Goal: Task Accomplishment & Management: Manage account settings

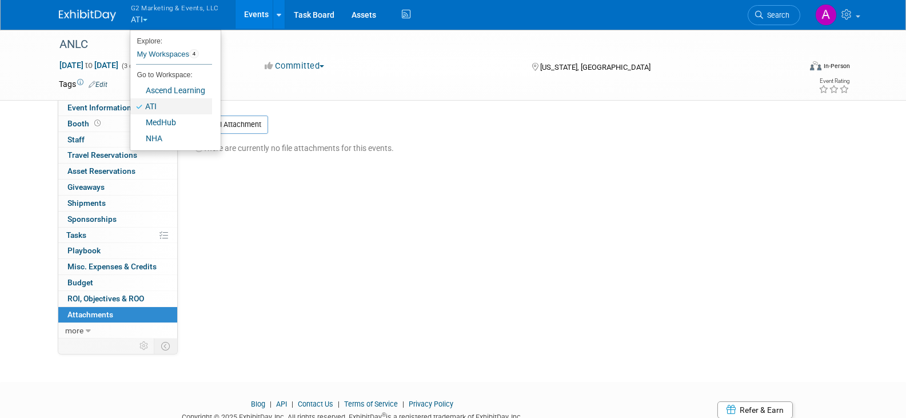
click at [150, 105] on link "ATI" at bounding box center [171, 106] width 82 height 16
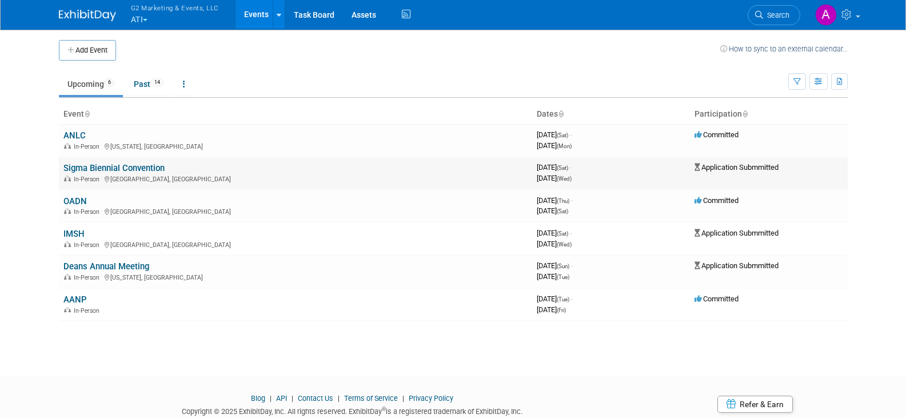
click at [101, 168] on link "Sigma Biennial Convention" at bounding box center [113, 168] width 101 height 10
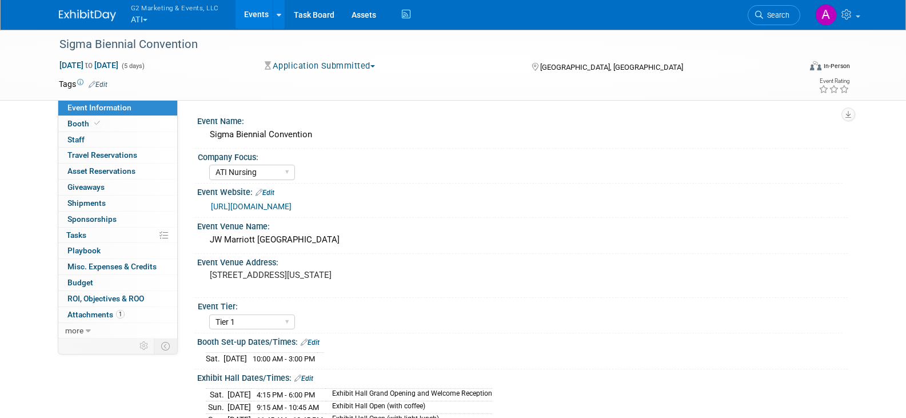
select select "ATI Nursing"
select select "Tier 1"
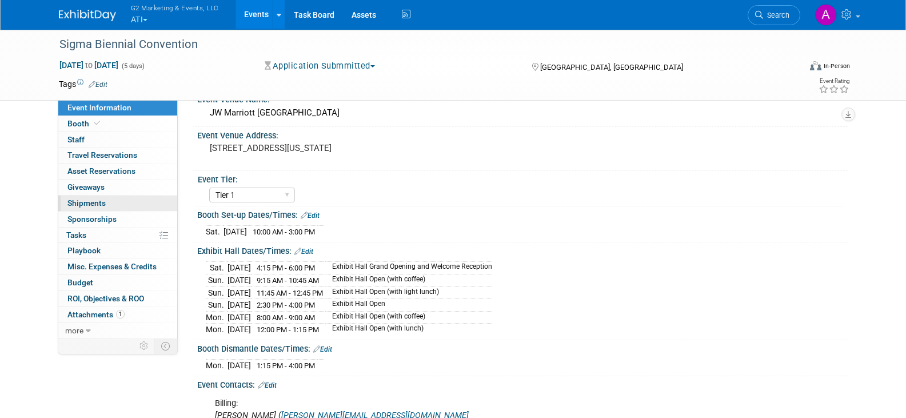
scroll to position [114, 0]
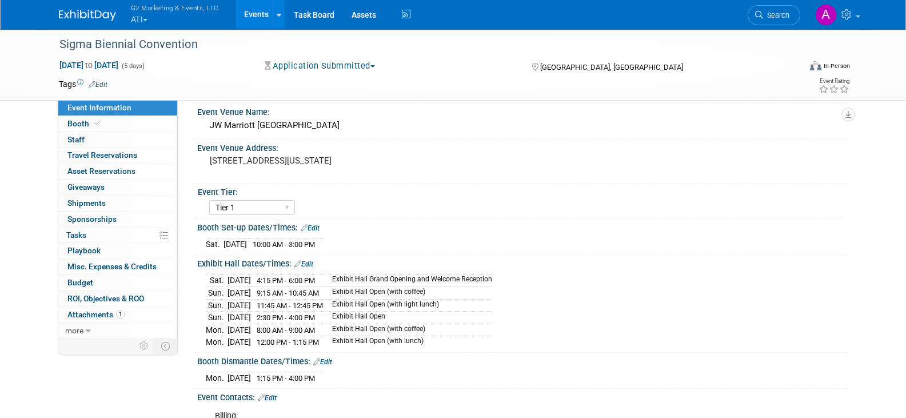
click at [82, 115] on link "Event Information" at bounding box center [117, 107] width 119 height 15
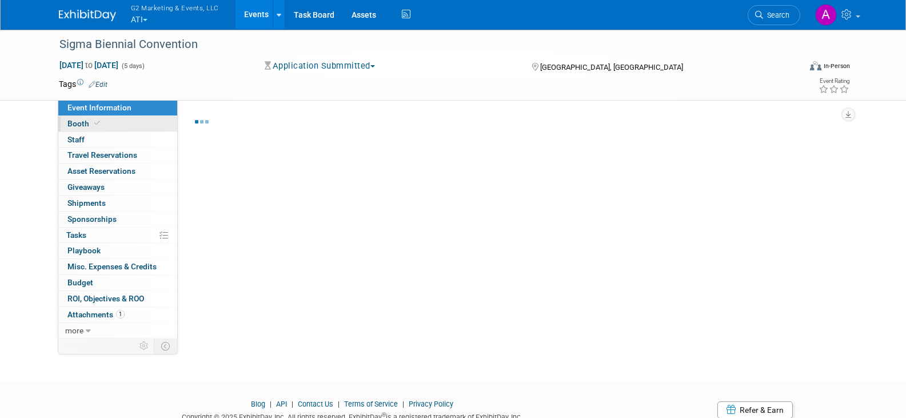
select select "ATI Nursing"
select select "Tier 1"
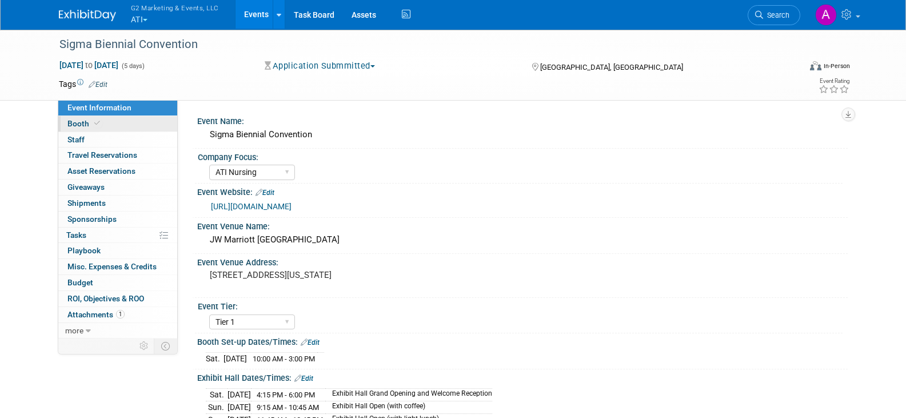
click at [81, 123] on span "Booth" at bounding box center [84, 123] width 35 height 9
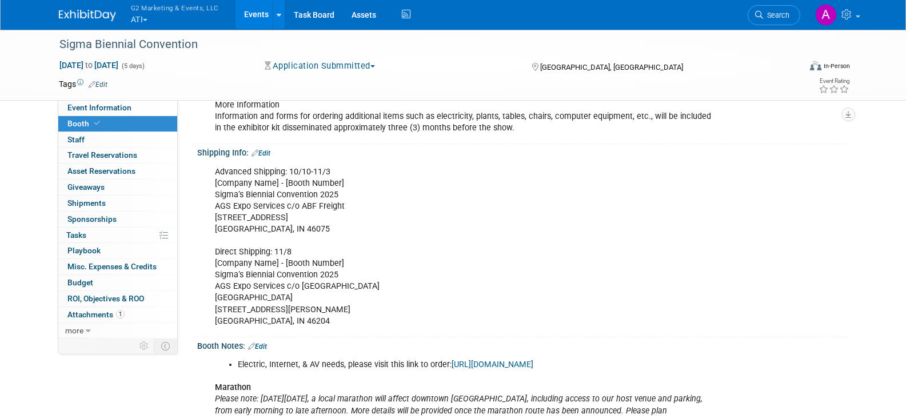
scroll to position [533, 0]
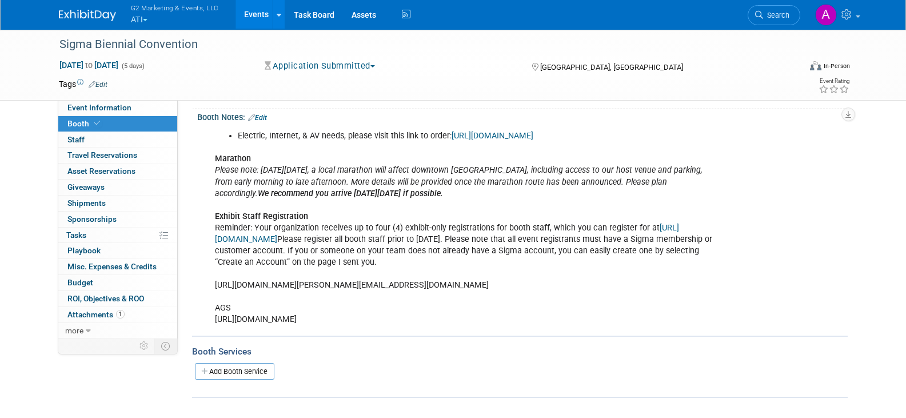
click at [350, 290] on div "Electric, Internet, & AV needs, please visit this link to order: https://markey…" at bounding box center [464, 228] width 515 height 206
click at [372, 279] on div "Electric, Internet, & AV needs, please visit this link to order: https://markey…" at bounding box center [464, 228] width 515 height 206
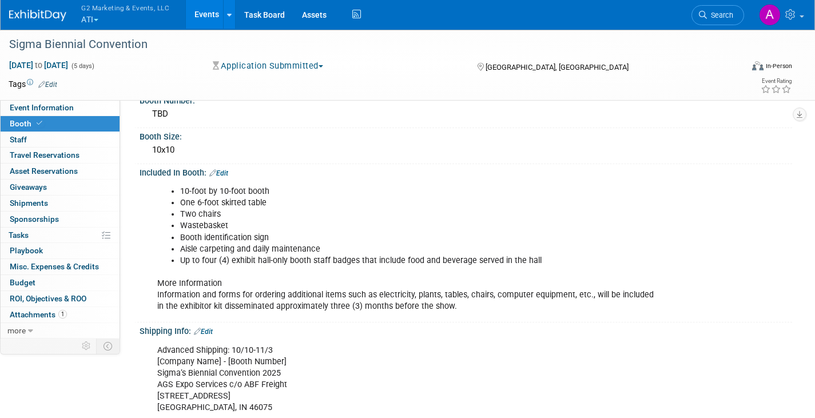
scroll to position [0, 0]
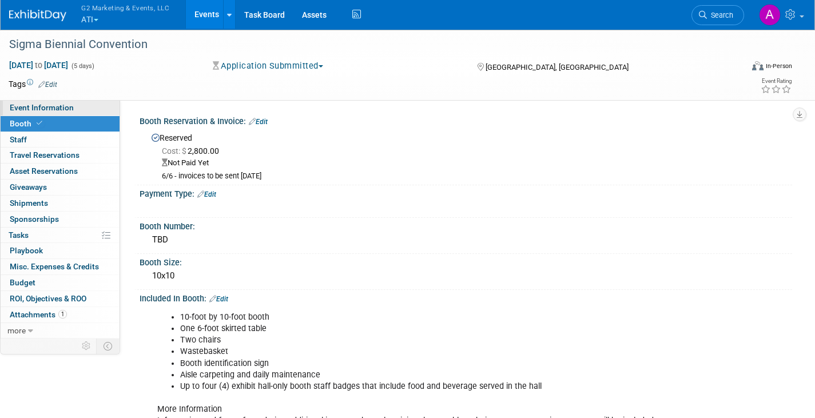
click at [81, 105] on link "Event Information" at bounding box center [60, 107] width 119 height 15
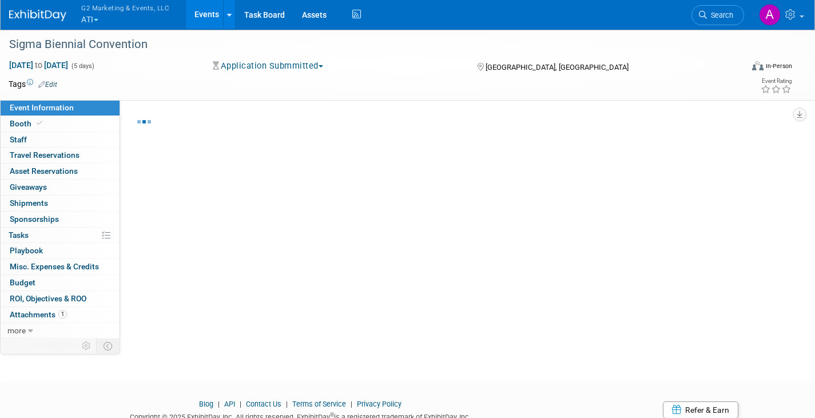
select select "ATI Nursing"
select select "Tier 1"
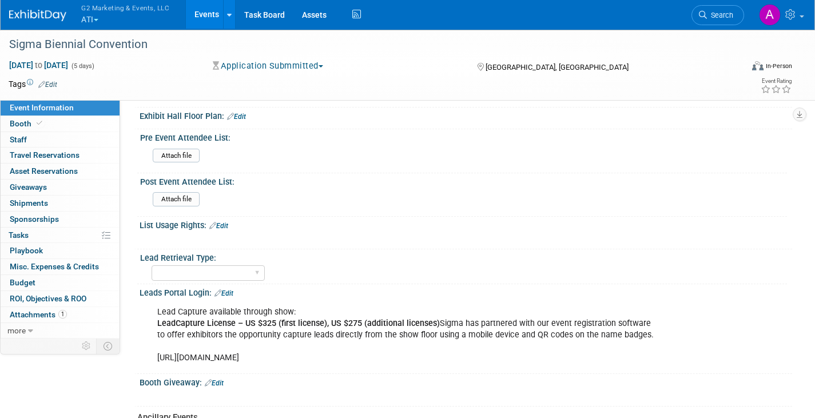
scroll to position [457, 0]
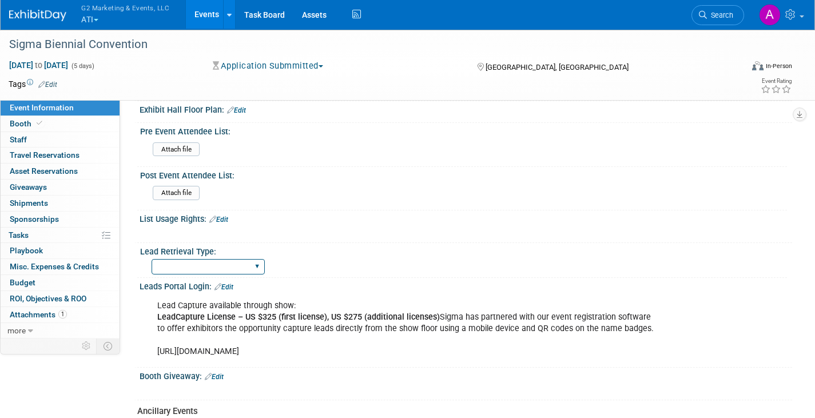
click at [257, 260] on select "Show Rented App/Device Internal Link" at bounding box center [208, 266] width 113 height 15
click at [230, 262] on select "Show Rented App/Device Internal Link" at bounding box center [208, 266] width 113 height 15
select select "Show Rented App/Device"
click at [152, 259] on select "Show Rented App/Device Internal Link" at bounding box center [208, 266] width 113 height 15
click at [248, 263] on select "Show Rented App/Device Internal Link" at bounding box center [208, 266] width 113 height 15
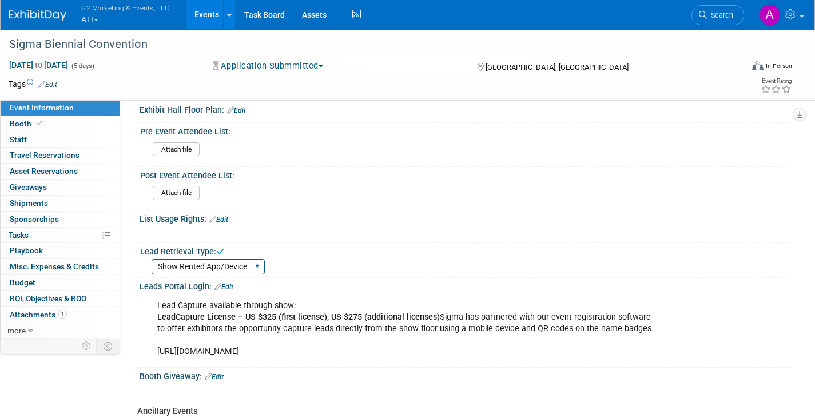
select select
click at [152, 259] on select "Show Rented App/Device Internal Link" at bounding box center [208, 266] width 113 height 15
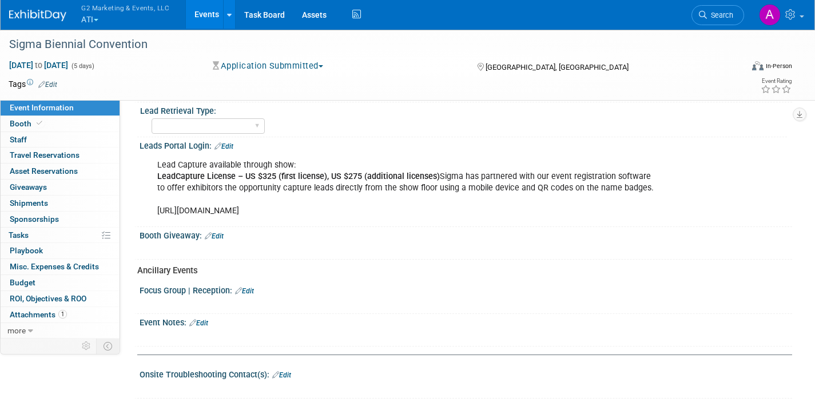
scroll to position [584, 0]
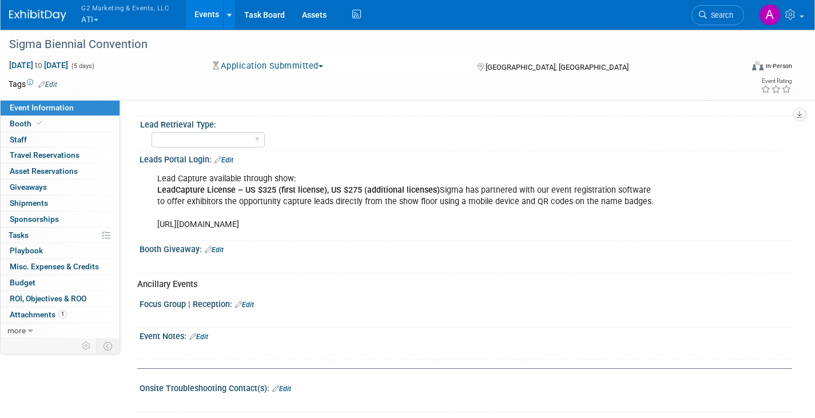
click at [205, 333] on link "Edit" at bounding box center [198, 337] width 19 height 8
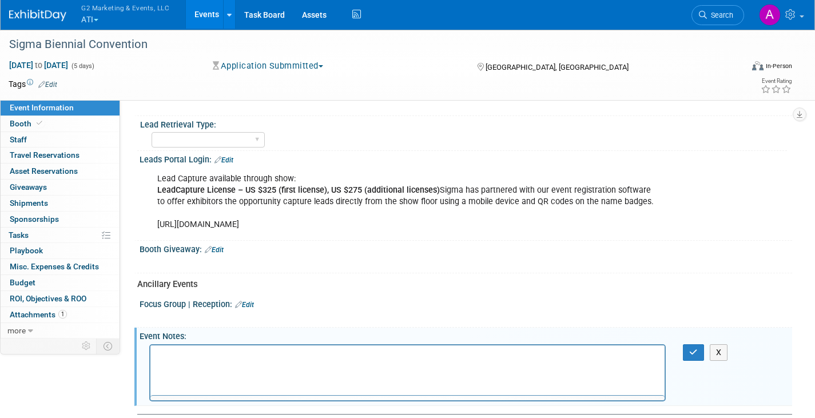
click at [201, 337] on div "Event Notes: Edit" at bounding box center [465, 335] width 652 height 14
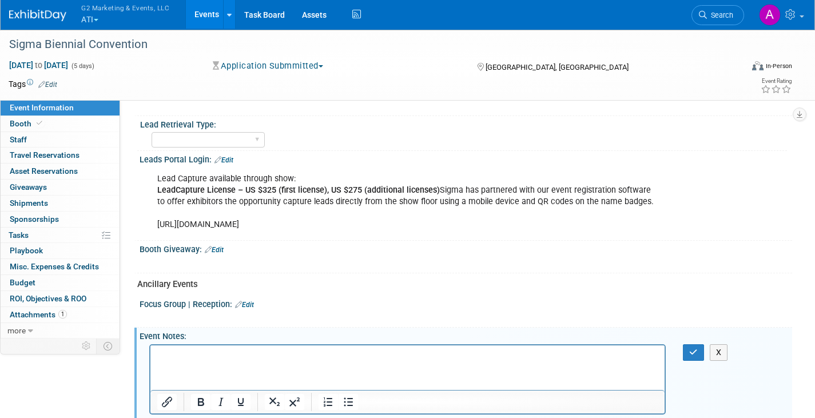
scroll to position [0, 0]
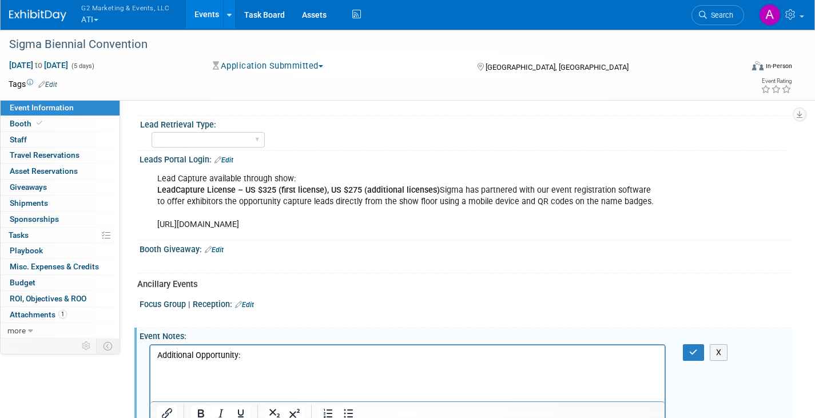
click at [225, 366] on p "Rich Text Area. Press ALT-0 for help." at bounding box center [407, 366] width 501 height 11
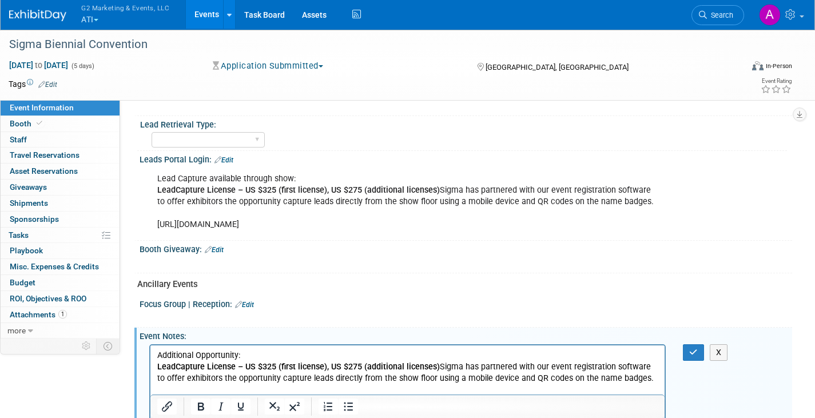
click at [640, 381] on p "LeadCapture License – US $325 (first license), US $275 (additional licenses) Si…" at bounding box center [407, 372] width 501 height 23
click at [697, 354] on button "button" at bounding box center [693, 352] width 21 height 17
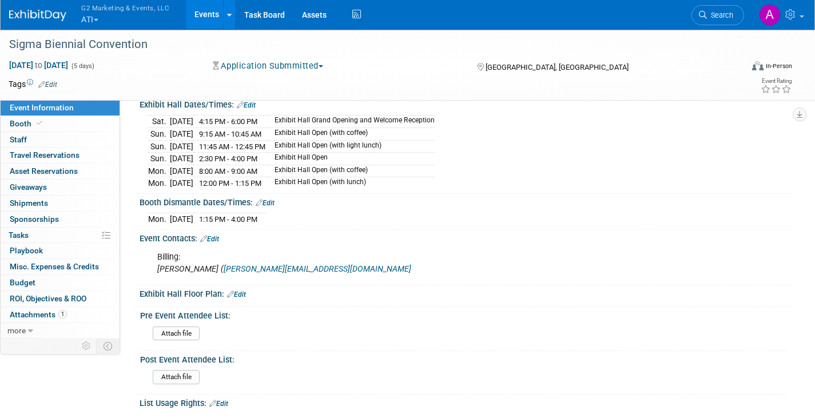
scroll to position [286, 0]
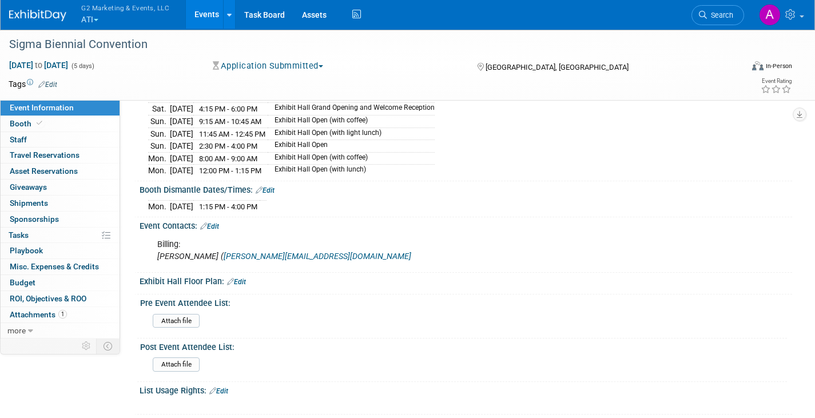
click at [241, 254] on icon "chris@sigmanursing.org" at bounding box center [318, 257] width 188 height 10
